Goal: Task Accomplishment & Management: Manage account settings

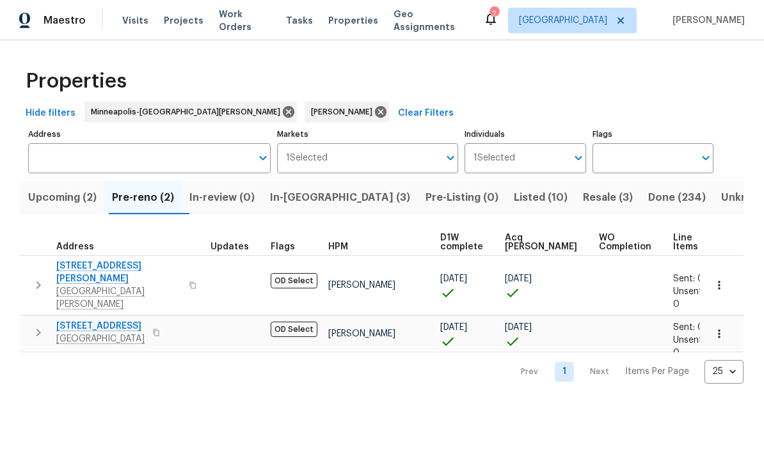
click at [159, 195] on span "Pre-reno (2)" at bounding box center [143, 198] width 62 height 18
click at [45, 325] on icon "button" at bounding box center [38, 332] width 15 height 15
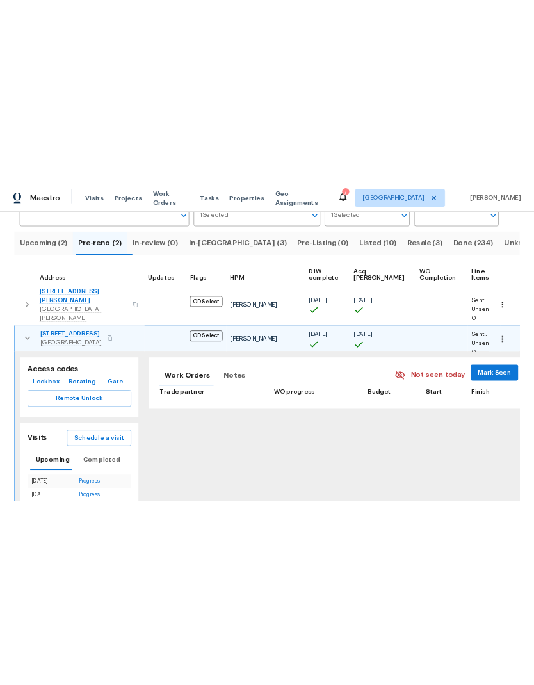
scroll to position [113, 0]
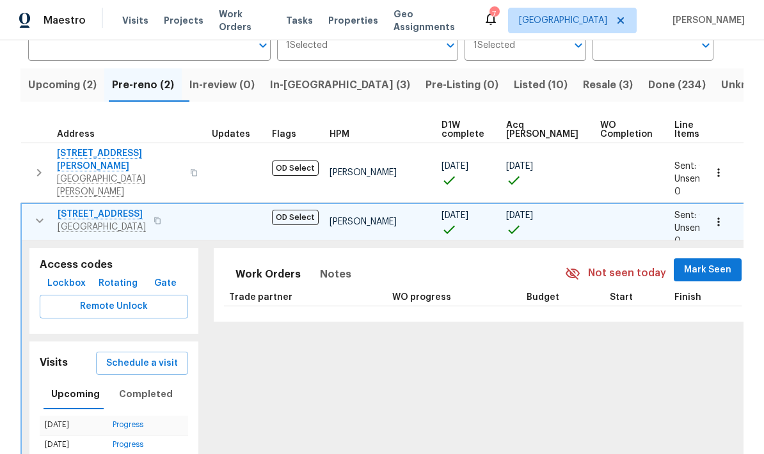
click at [70, 276] on span "Lockbox" at bounding box center [66, 284] width 38 height 16
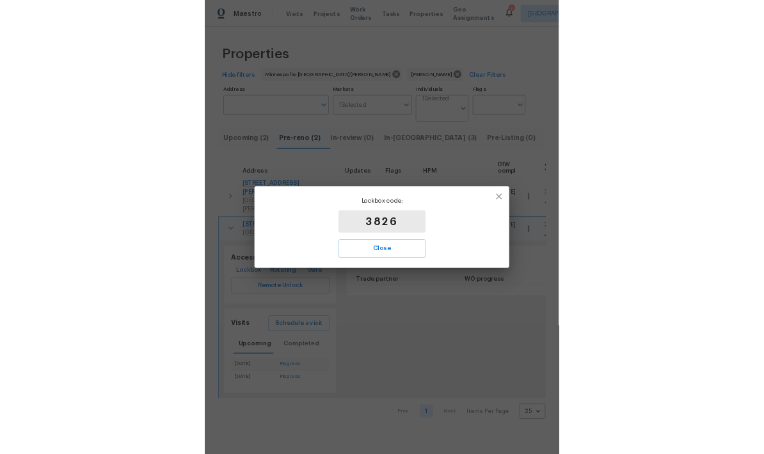
scroll to position [0, 0]
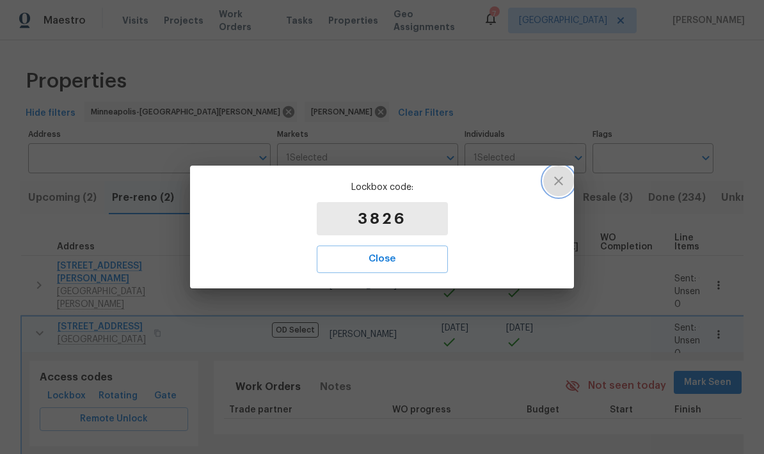
click at [566, 178] on button "button" at bounding box center [558, 181] width 31 height 31
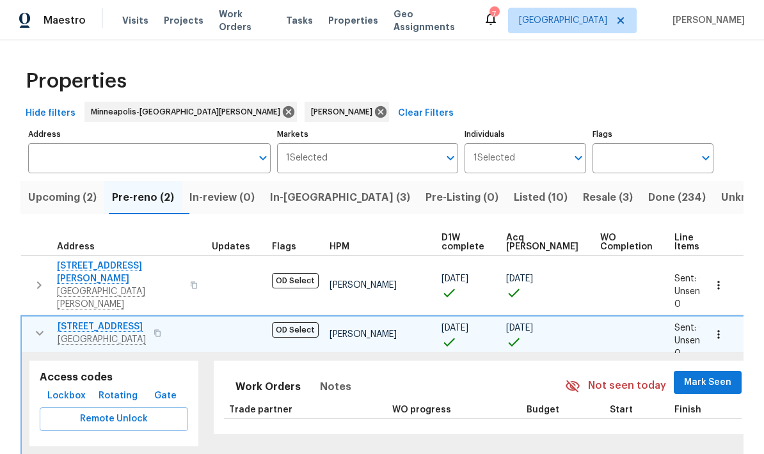
click at [29, 321] on button "button" at bounding box center [40, 334] width 26 height 26
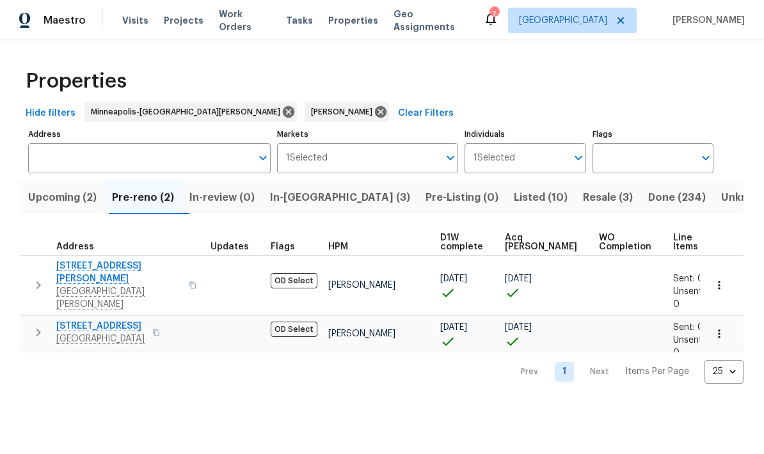
click at [320, 193] on span "In-reno (3)" at bounding box center [340, 198] width 140 height 18
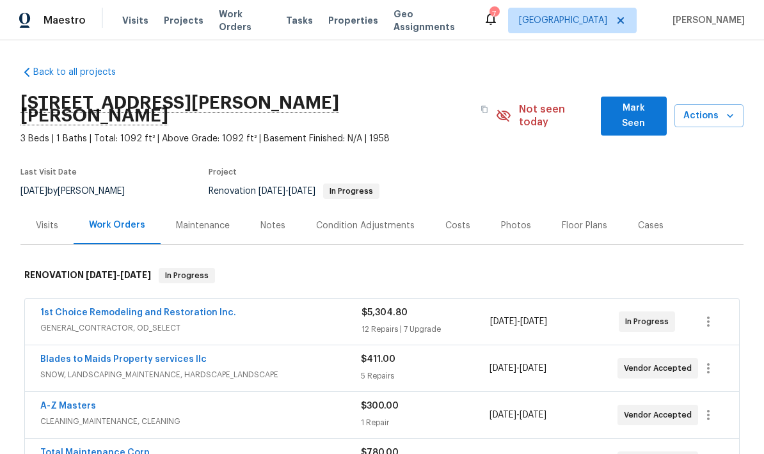
scroll to position [-13, 0]
click at [744, 421] on div "Back to all projects [STREET_ADDRESS][PERSON_NAME][PERSON_NAME] 3 Beds | 1 Bath…" at bounding box center [382, 247] width 764 height 414
click at [732, 439] on div "Total Maintenance Corp ROOF, COUNTERTOP_RESURFACING, BATHTUB_RESURFACING $780.0…" at bounding box center [382, 462] width 714 height 46
click at [748, 280] on div "Back to all projects [STREET_ADDRESS][PERSON_NAME][PERSON_NAME] 3 Beds | 1 Bath…" at bounding box center [382, 247] width 764 height 414
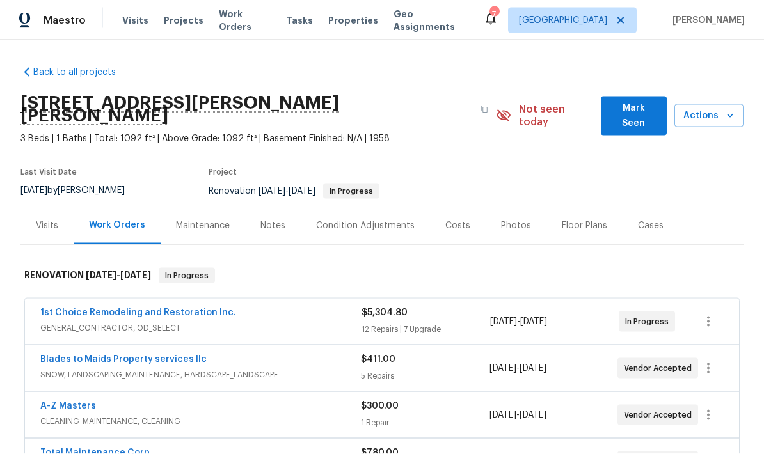
scroll to position [0, 0]
